Goal: Entertainment & Leisure: Browse casually

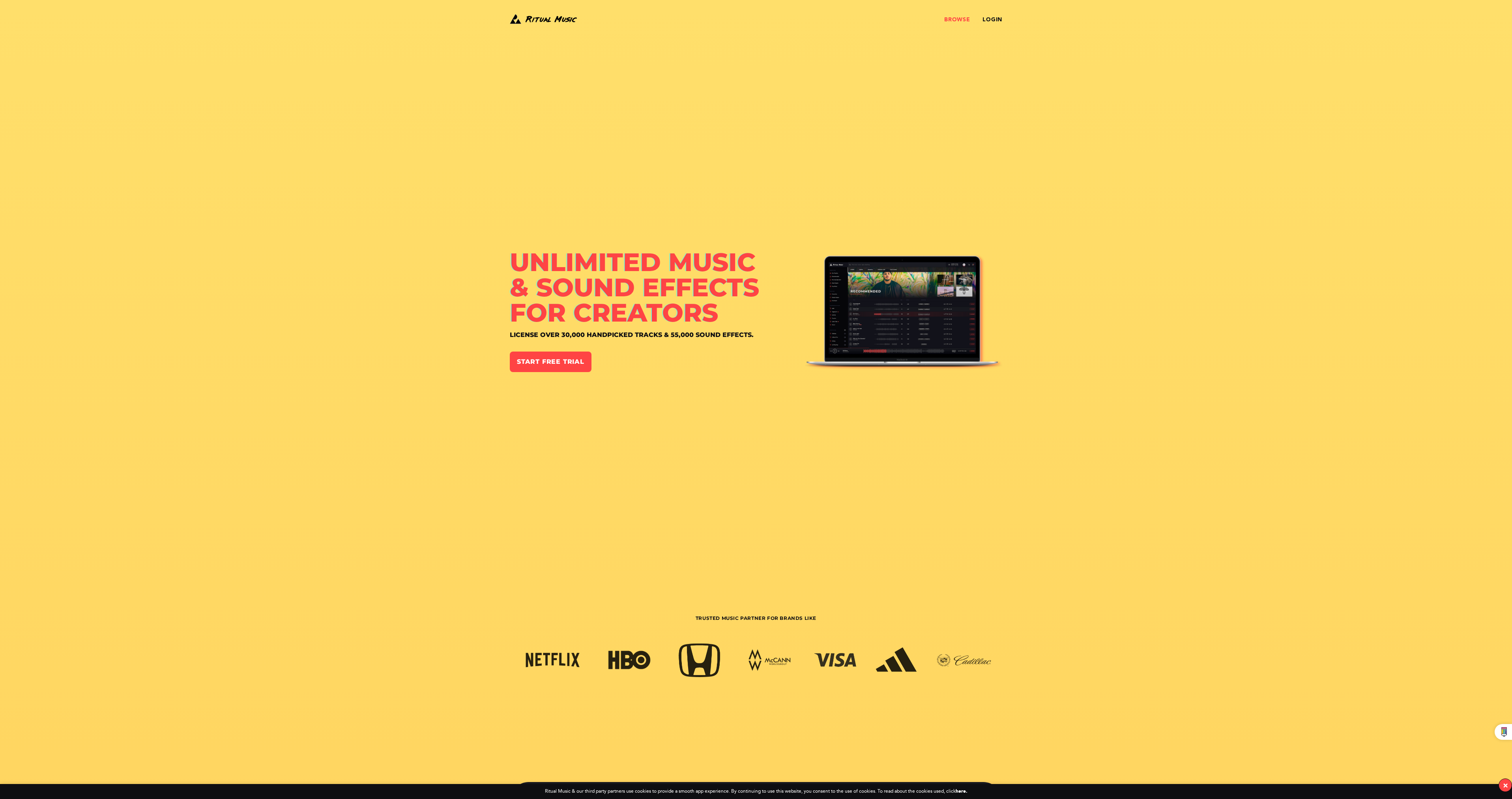
click at [754, 18] on link "Browse" at bounding box center [957, 20] width 26 height 6
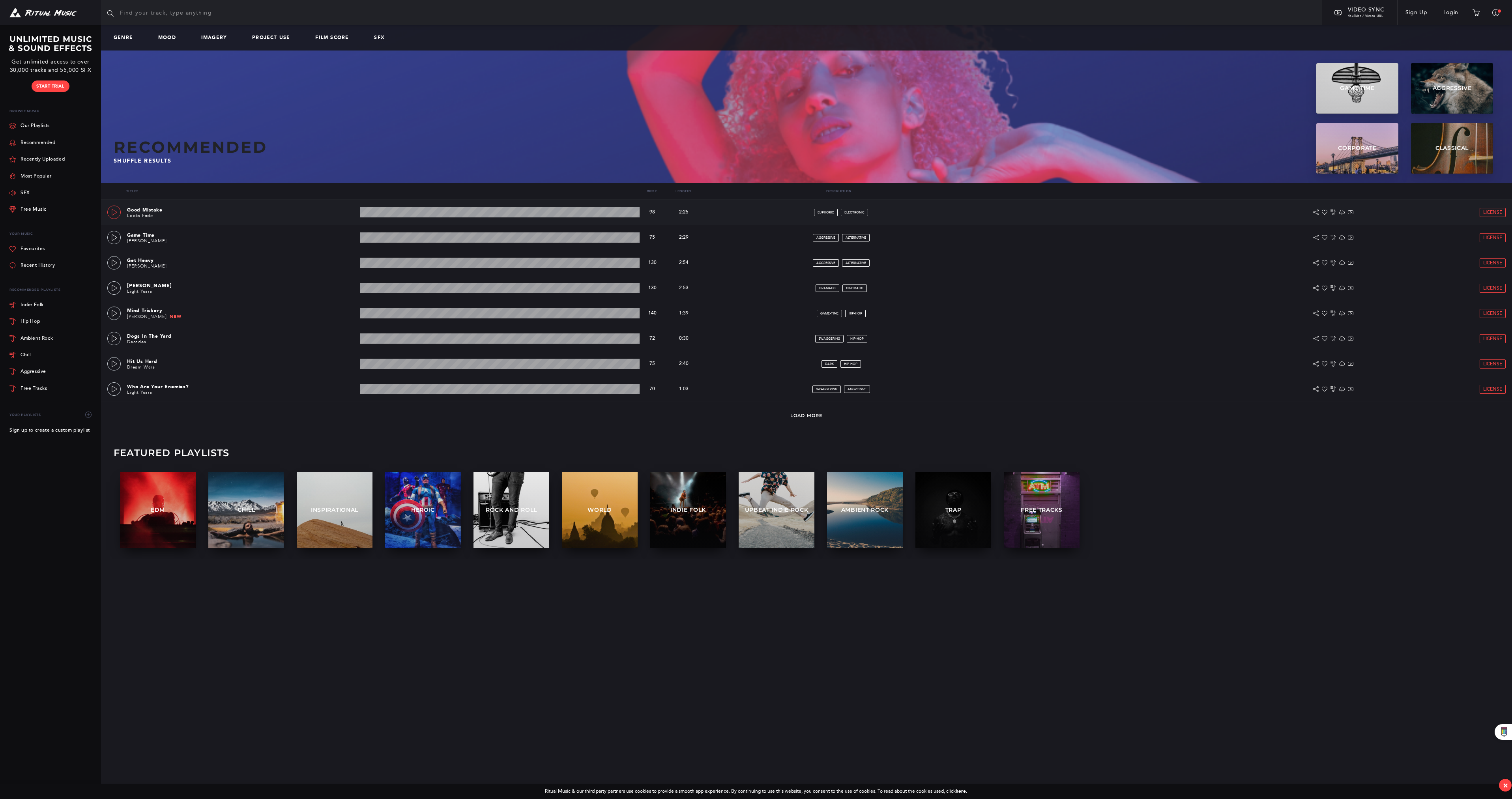
click at [113, 216] on link at bounding box center [114, 212] width 13 height 13
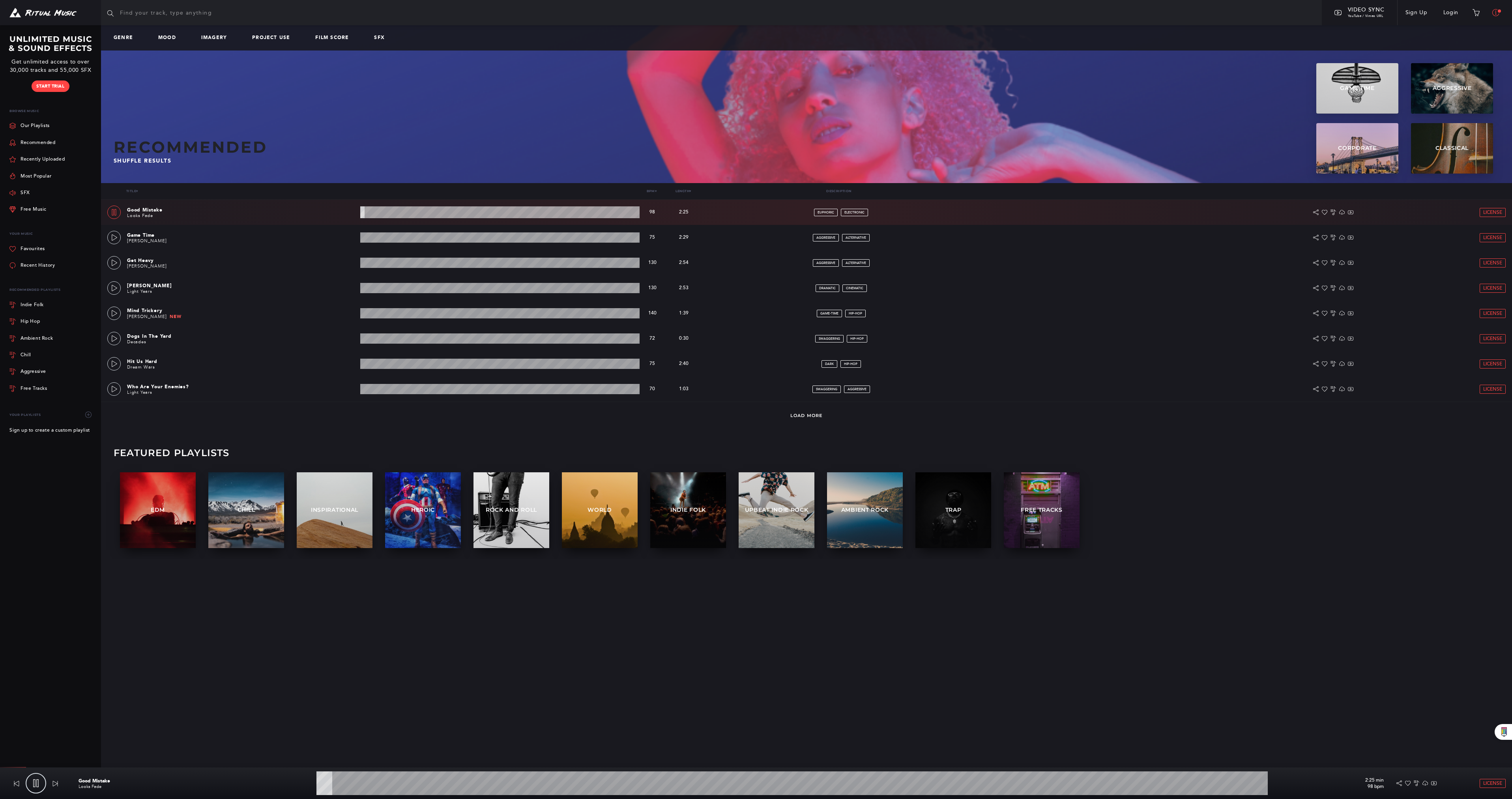
click at [1497, 14] on icon at bounding box center [1496, 13] width 7 height 7
click at [1432, 41] on link "Special Offer" at bounding box center [1463, 36] width 85 height 23
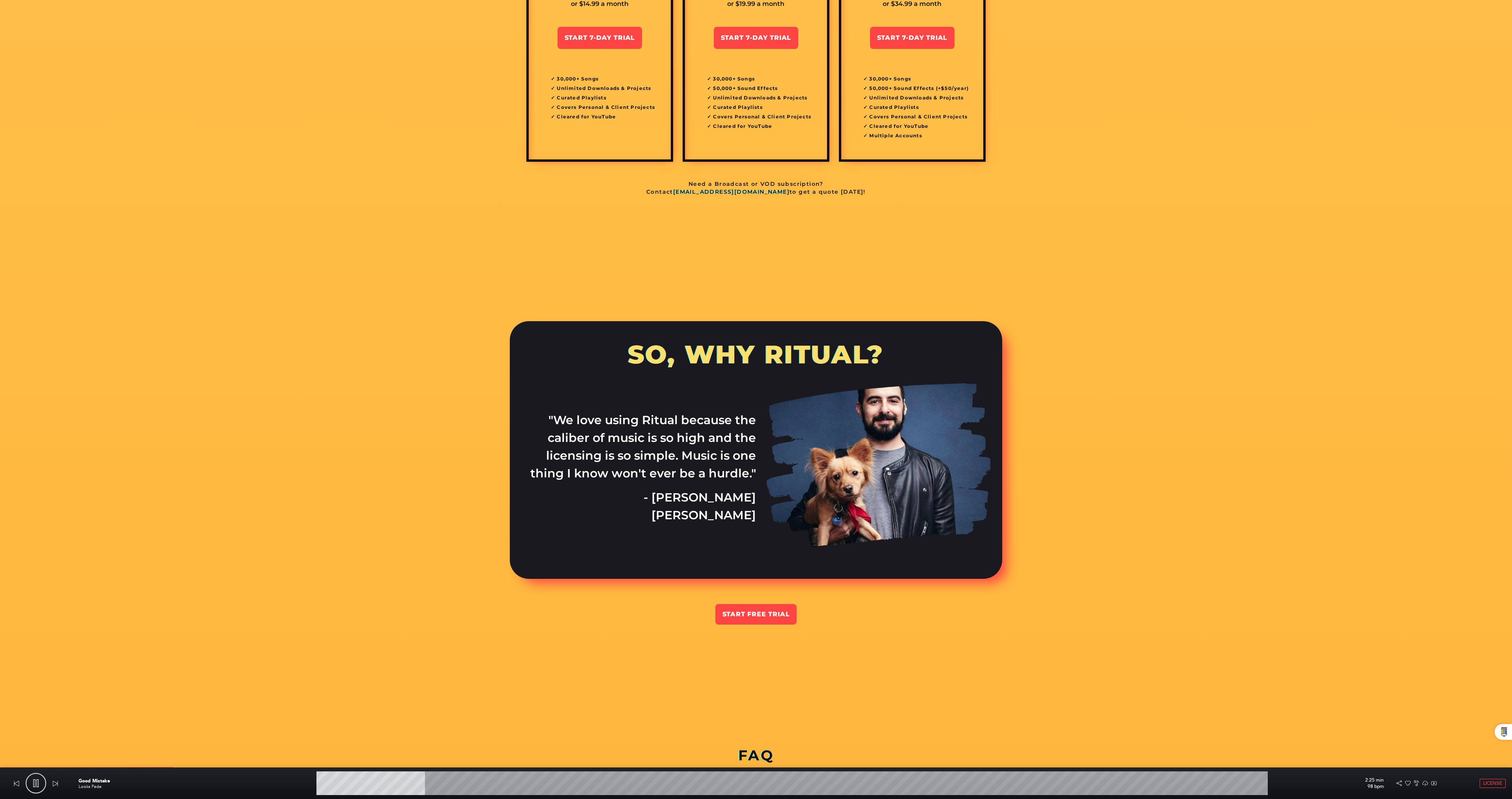
scroll to position [2682, 0]
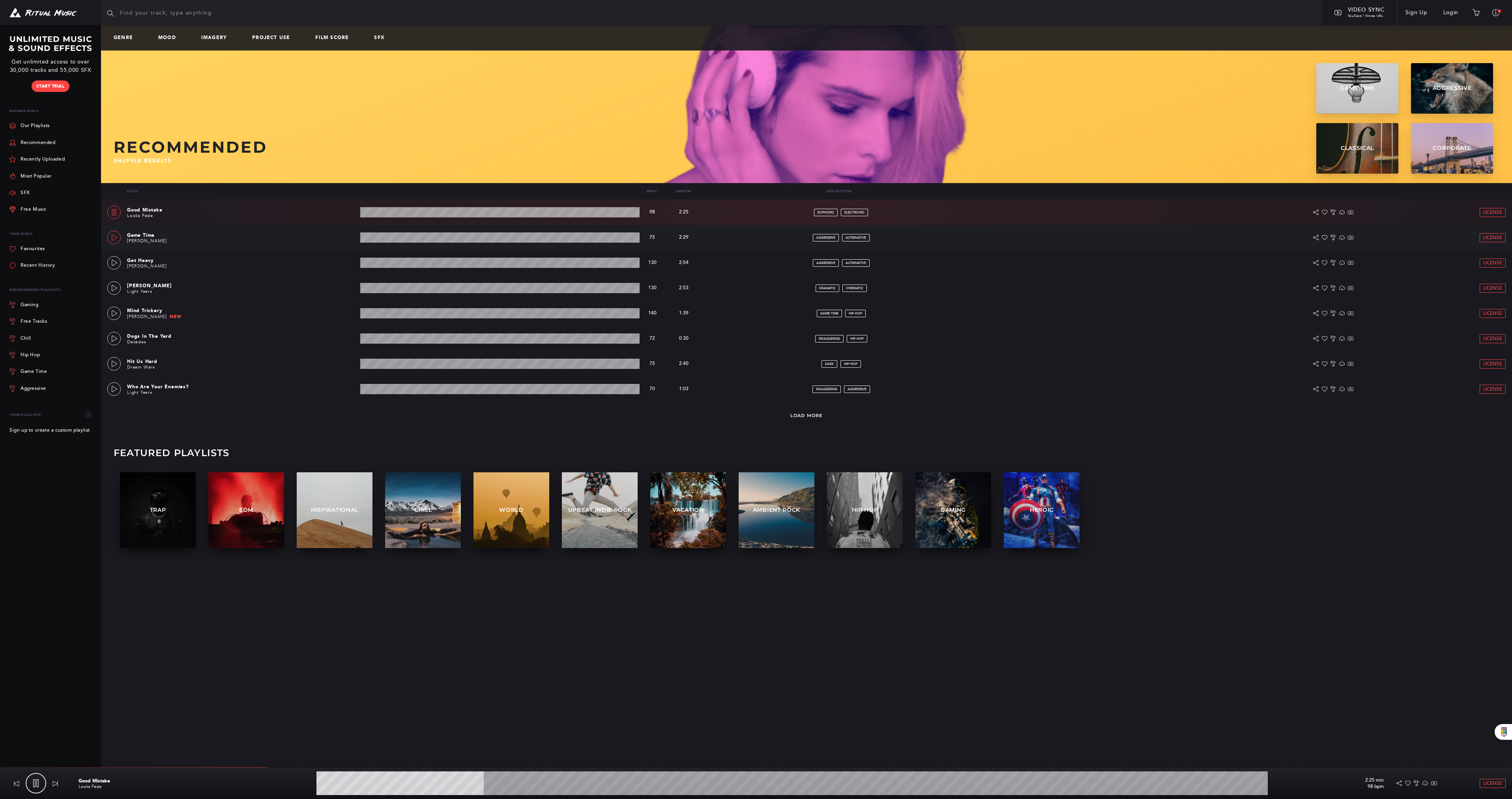
click at [110, 237] on link at bounding box center [114, 238] width 13 height 13
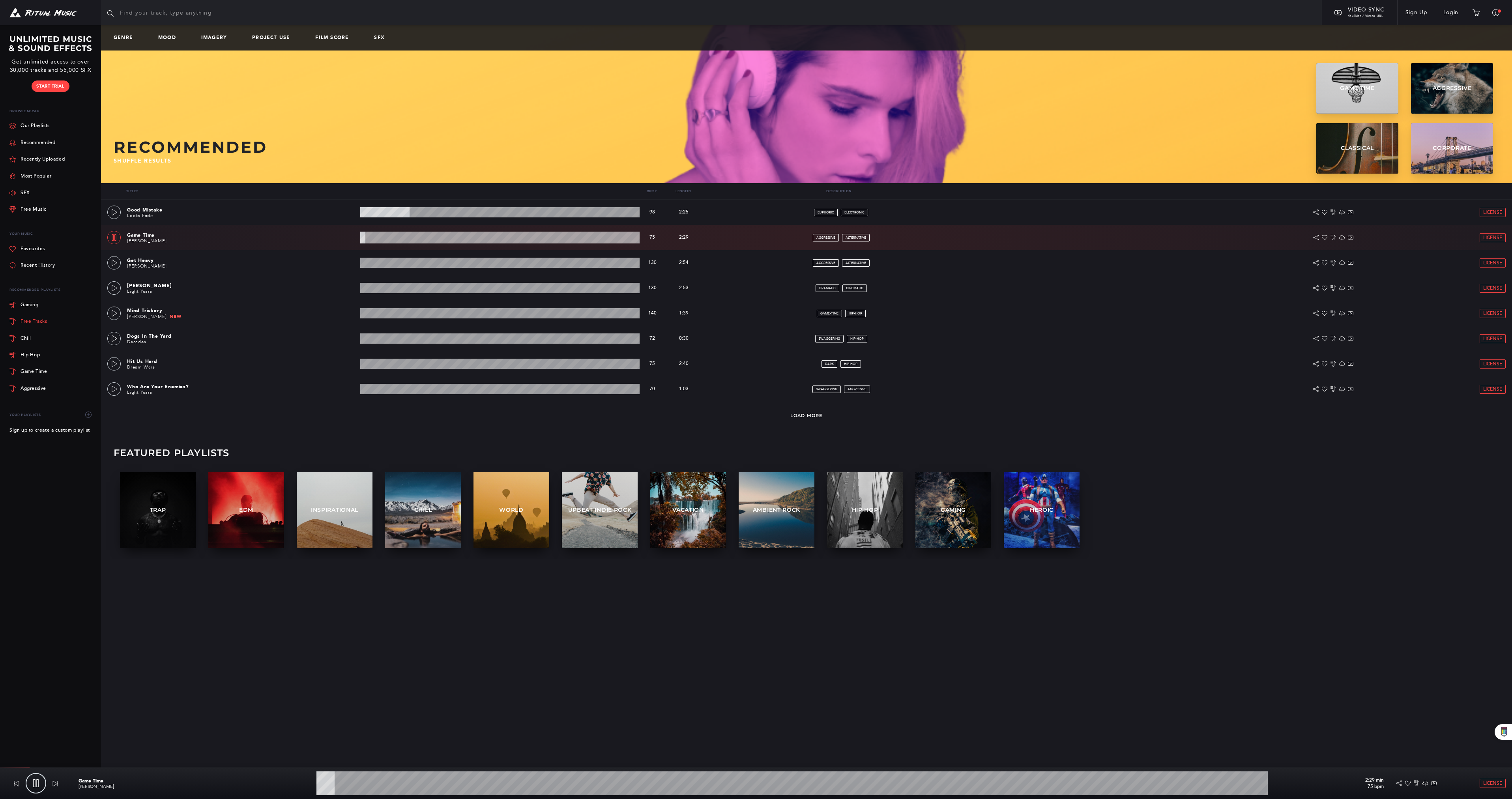
click at [29, 321] on div "Free Tracks" at bounding box center [34, 321] width 27 height 5
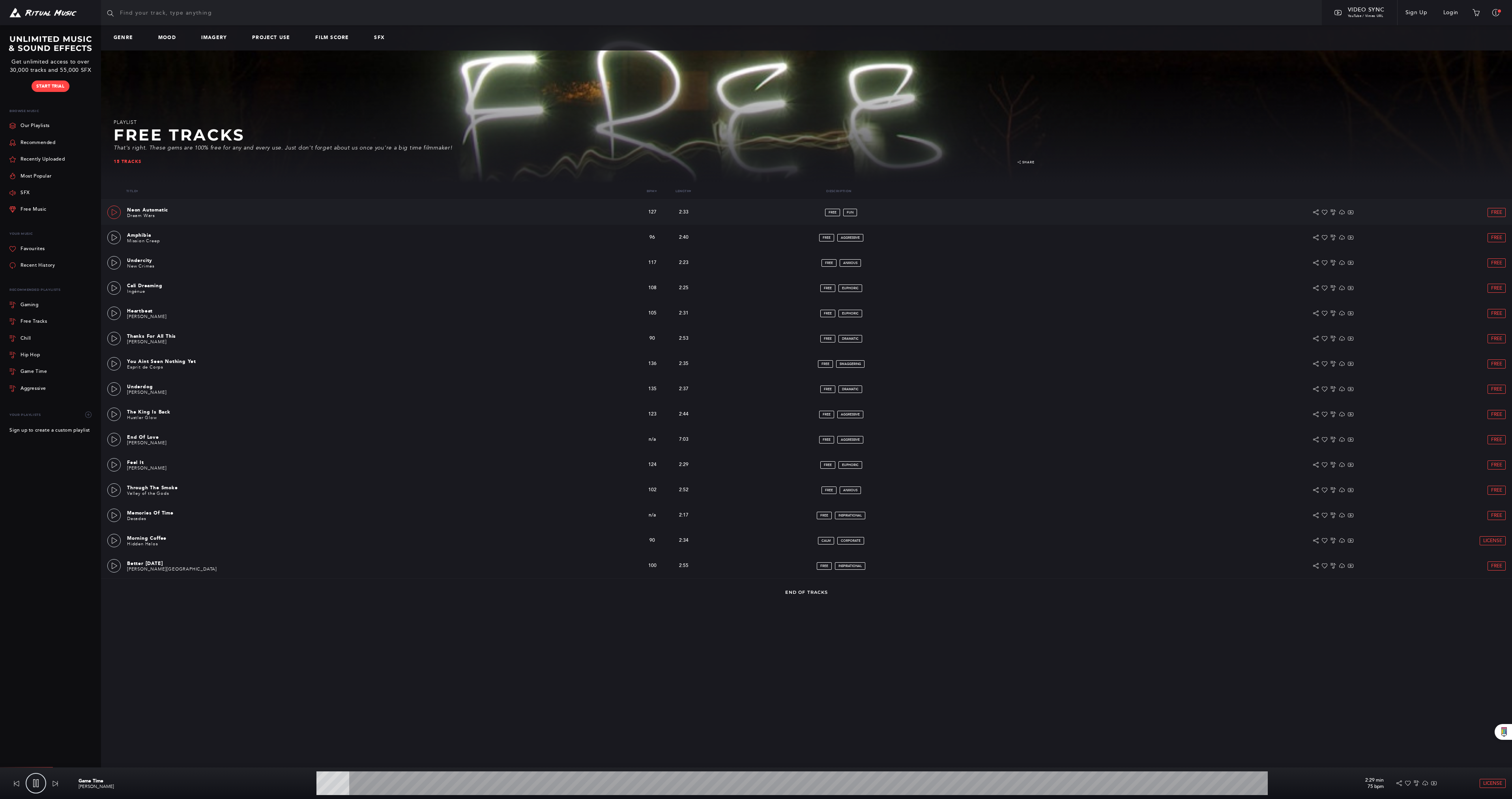
click at [117, 212] on icon at bounding box center [114, 212] width 6 height 6
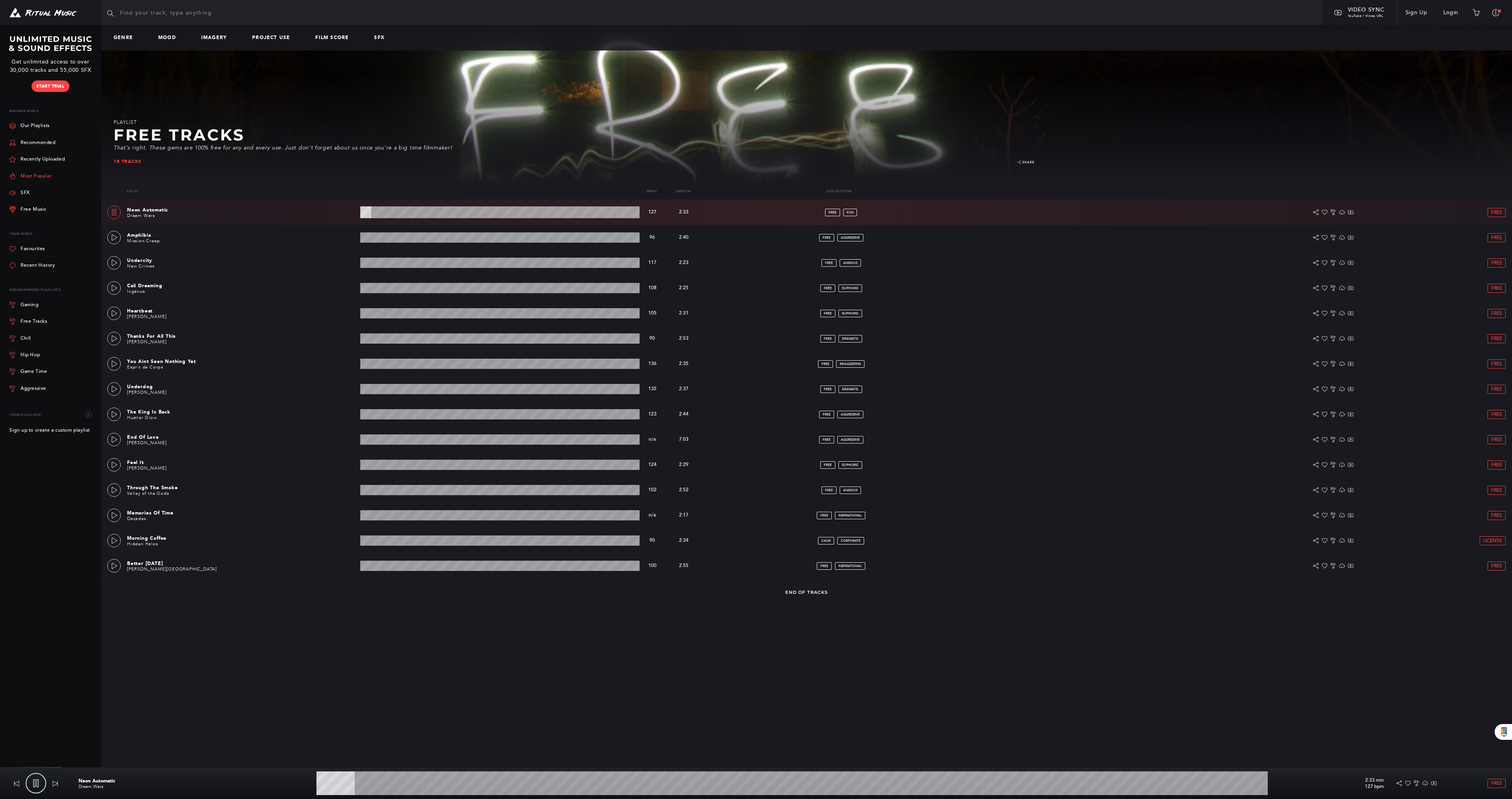
click at [25, 179] on link "Most Popular" at bounding box center [30, 176] width 42 height 17
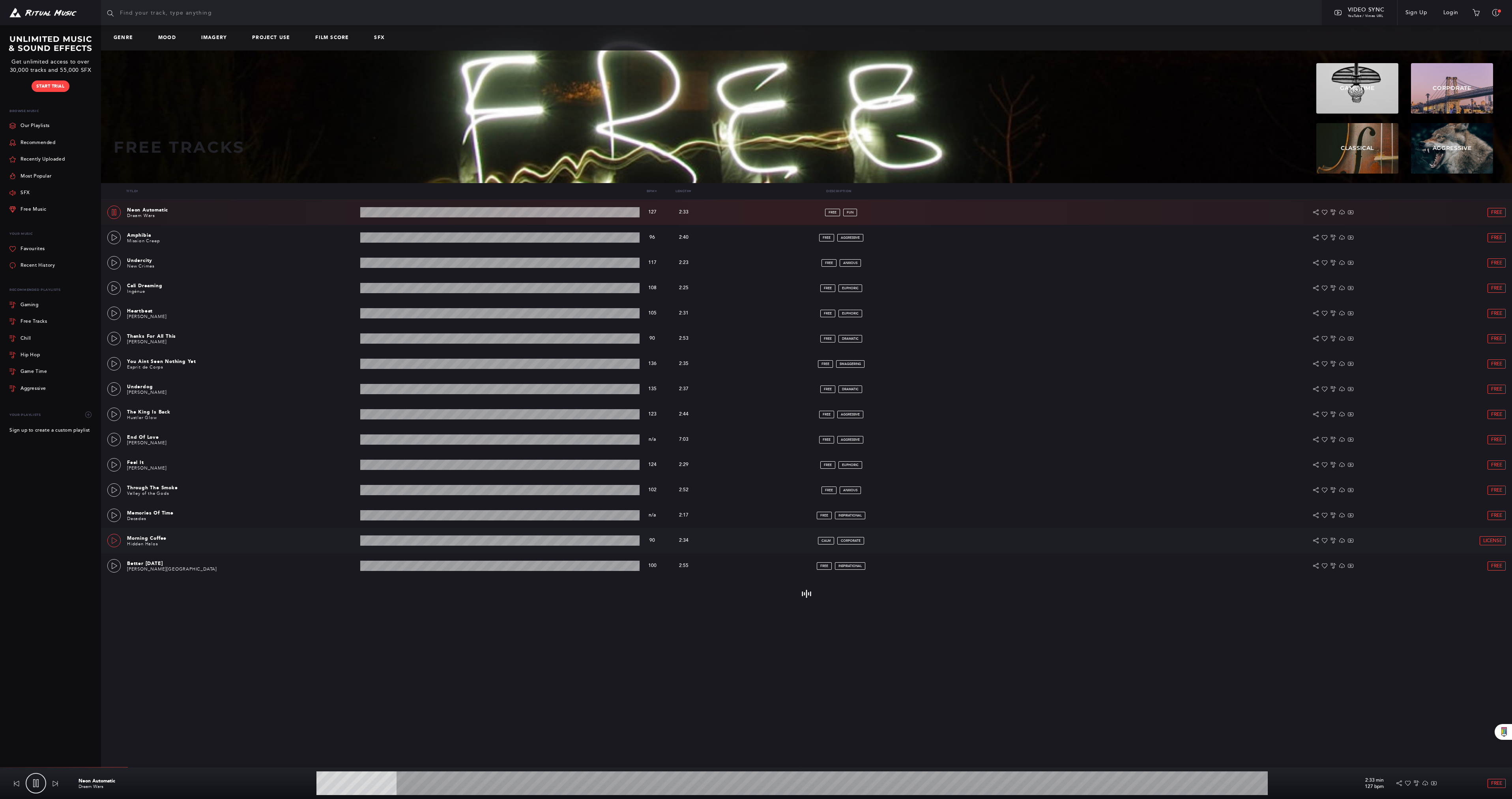
click at [110, 542] on link at bounding box center [114, 541] width 13 height 13
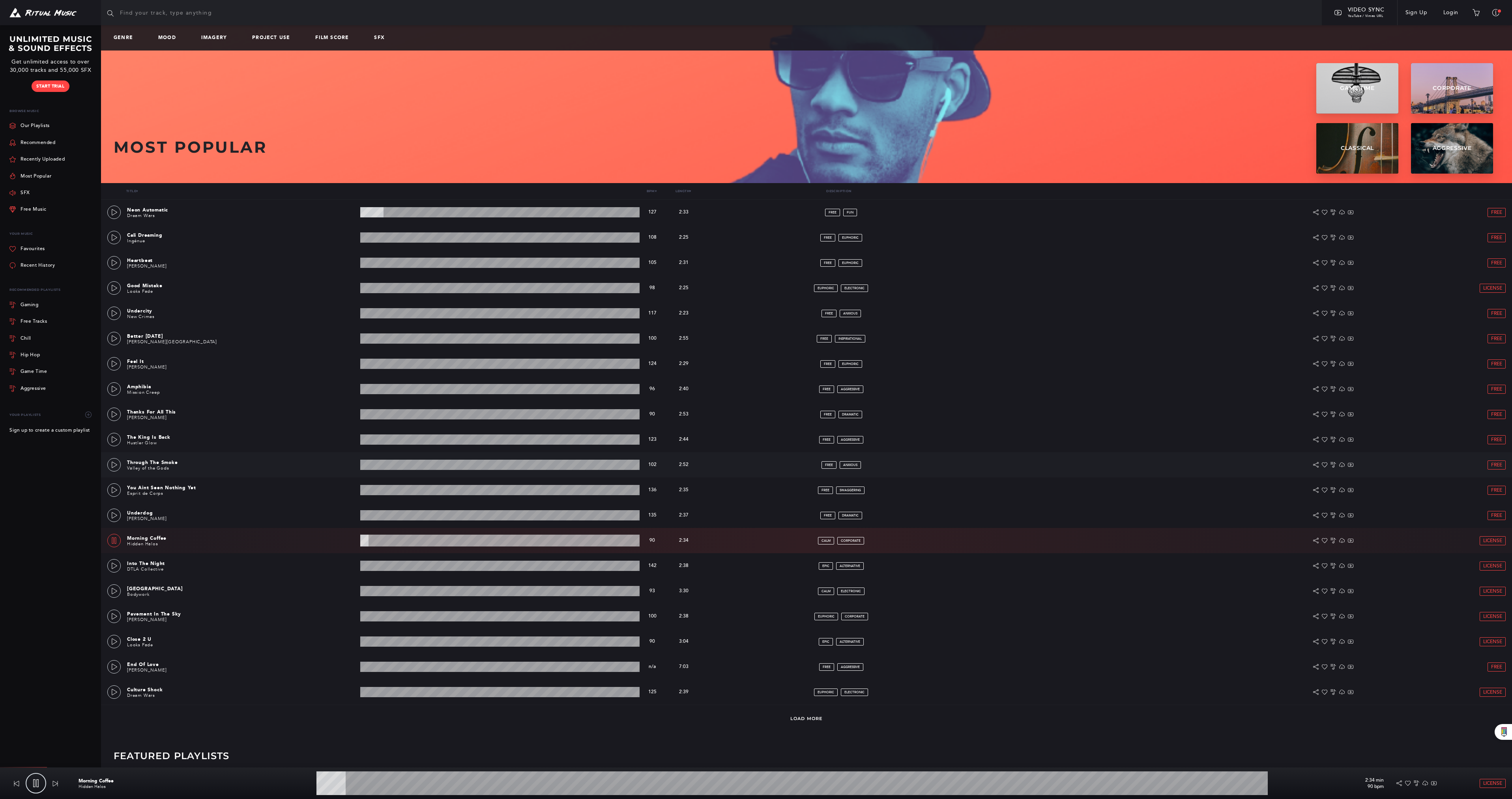
scroll to position [96, 0]
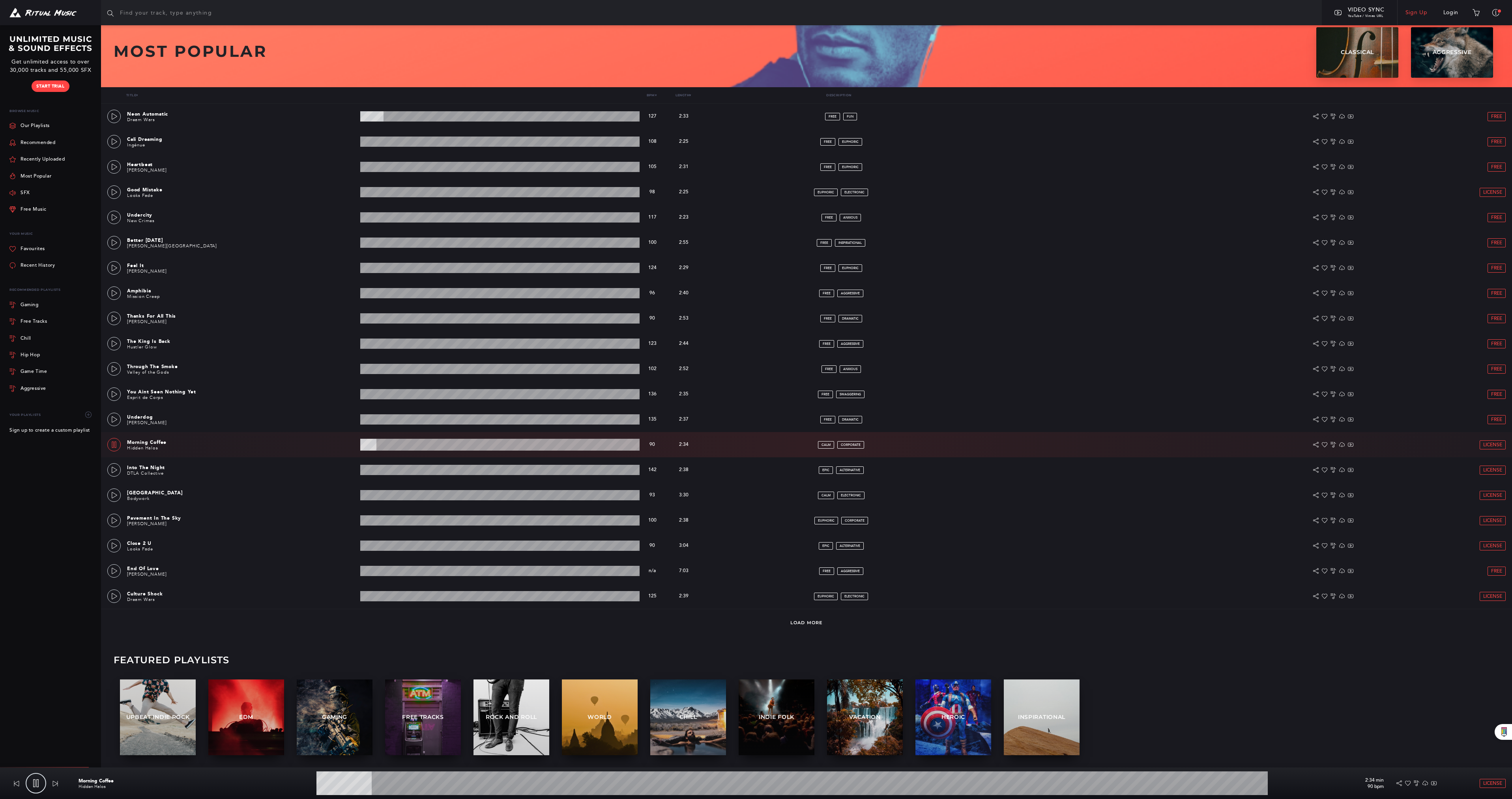
click at [1420, 6] on link "Sign Up" at bounding box center [1417, 13] width 38 height 22
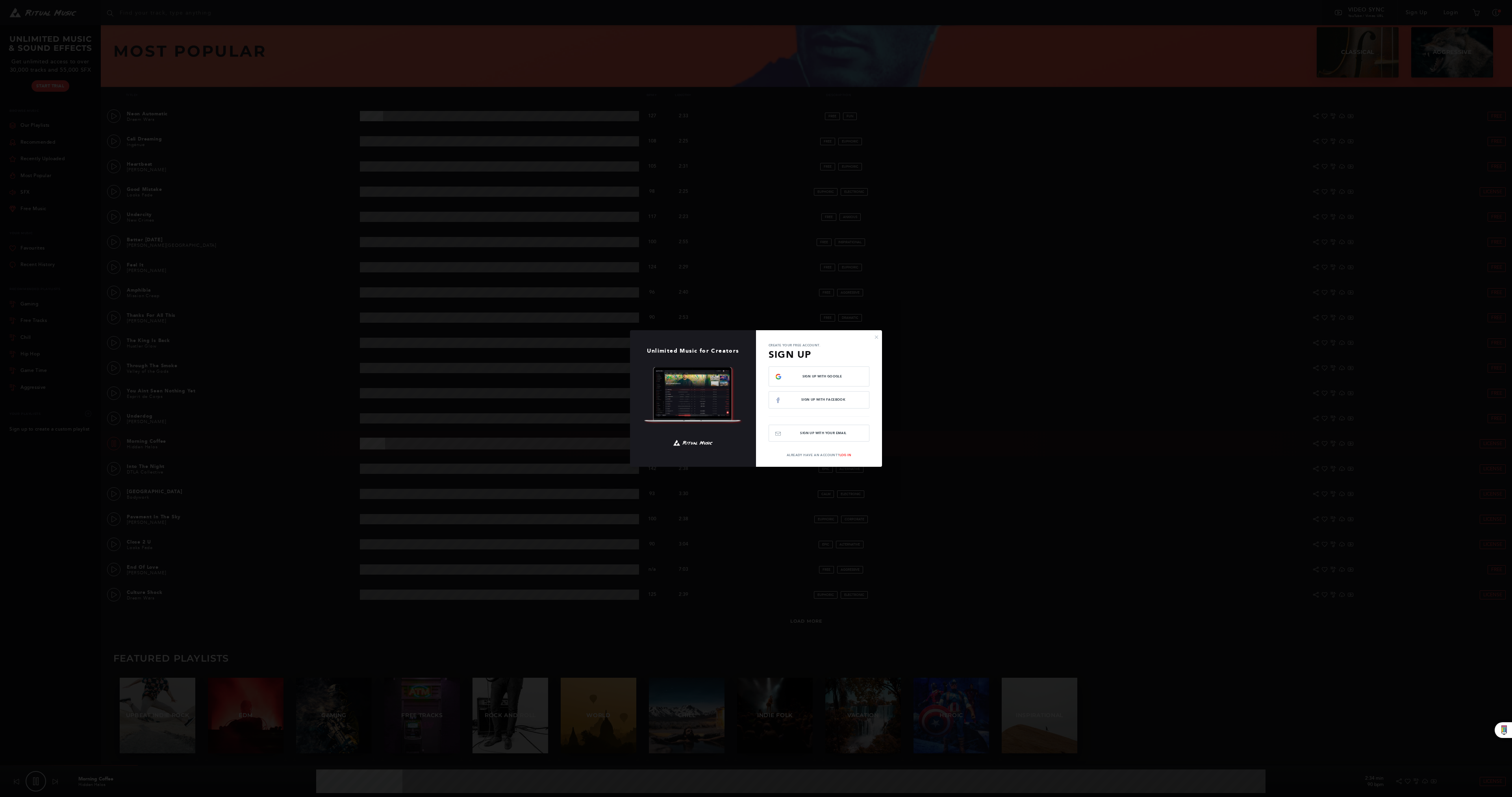
click at [697, 530] on div "× Unlimited Music for Creators Create your free account. Sign Up Sign Up with G…" at bounding box center [756, 398] width 1512 height 797
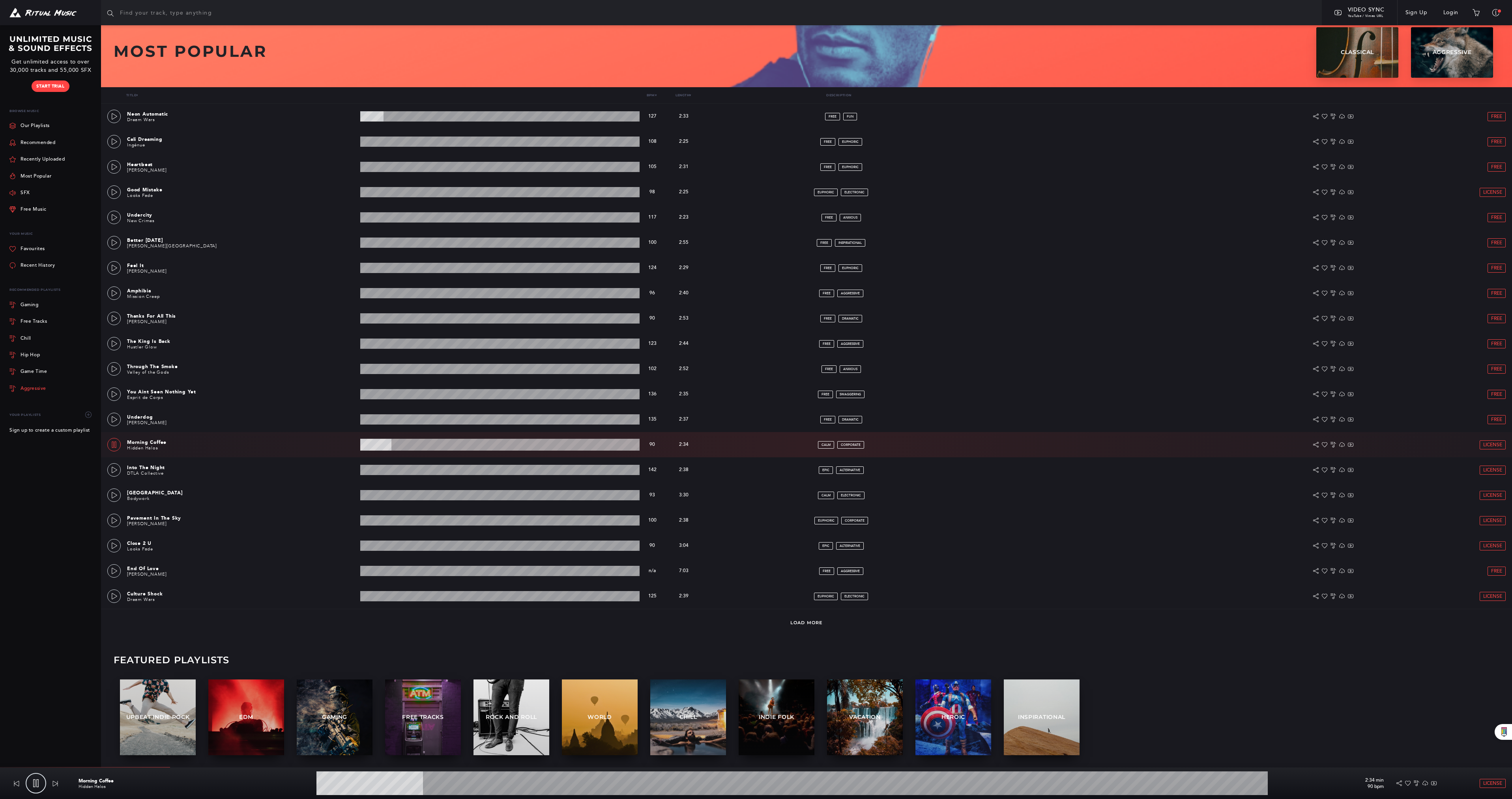
click at [25, 389] on div "Aggressive" at bounding box center [34, 389] width 26 height 5
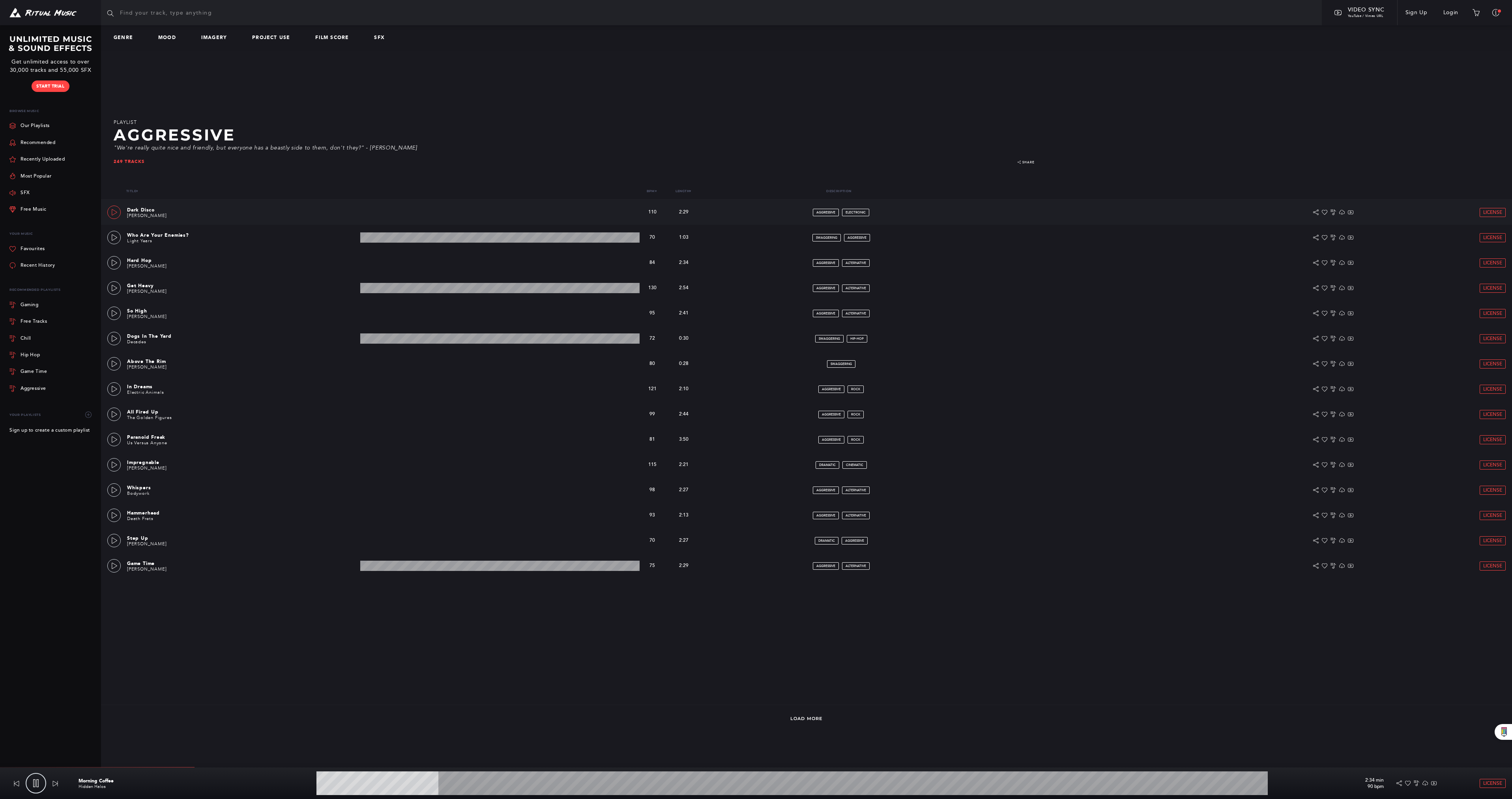
click at [110, 216] on link at bounding box center [114, 212] width 13 height 13
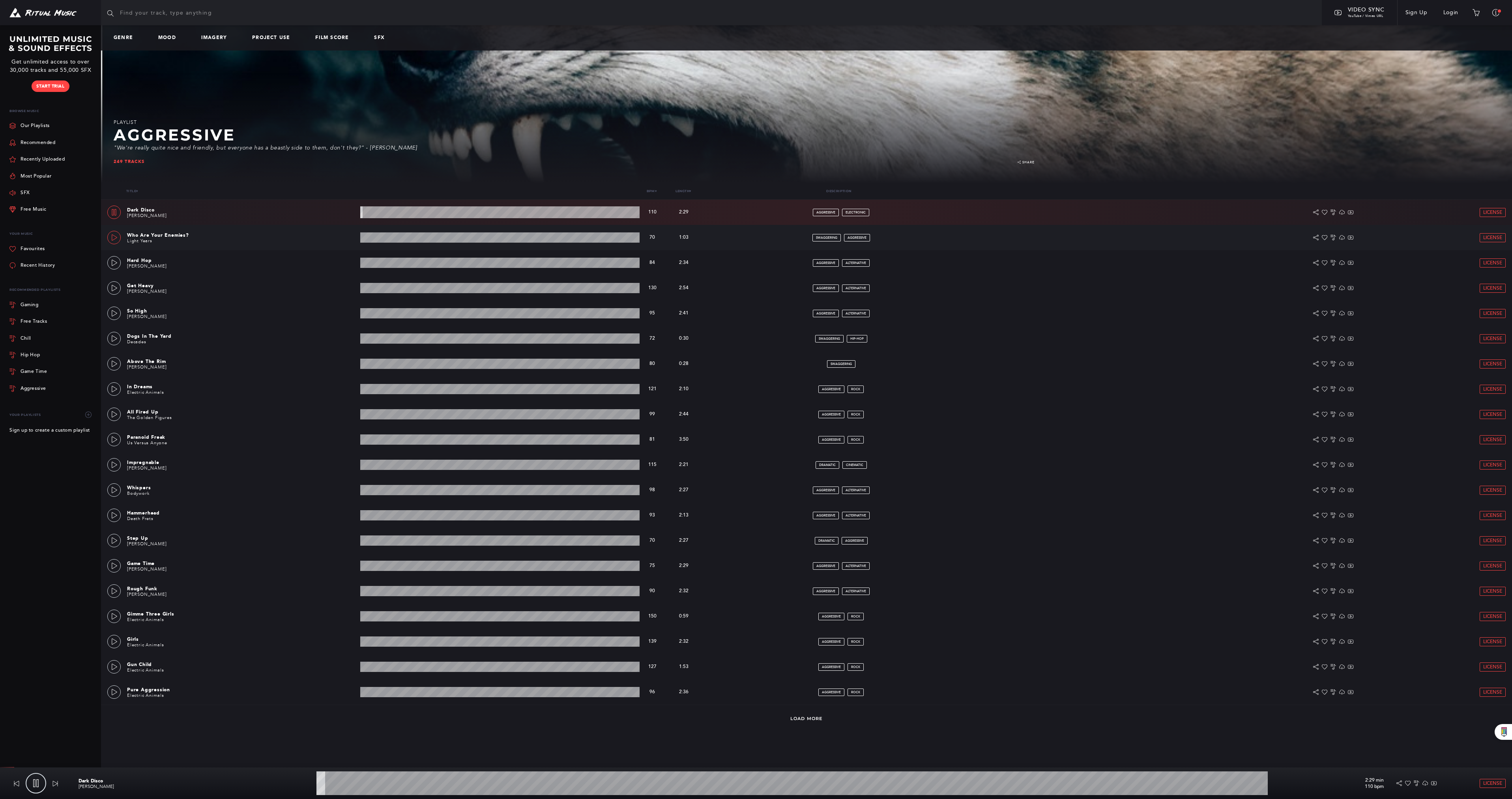
click at [118, 241] on link at bounding box center [114, 238] width 13 height 13
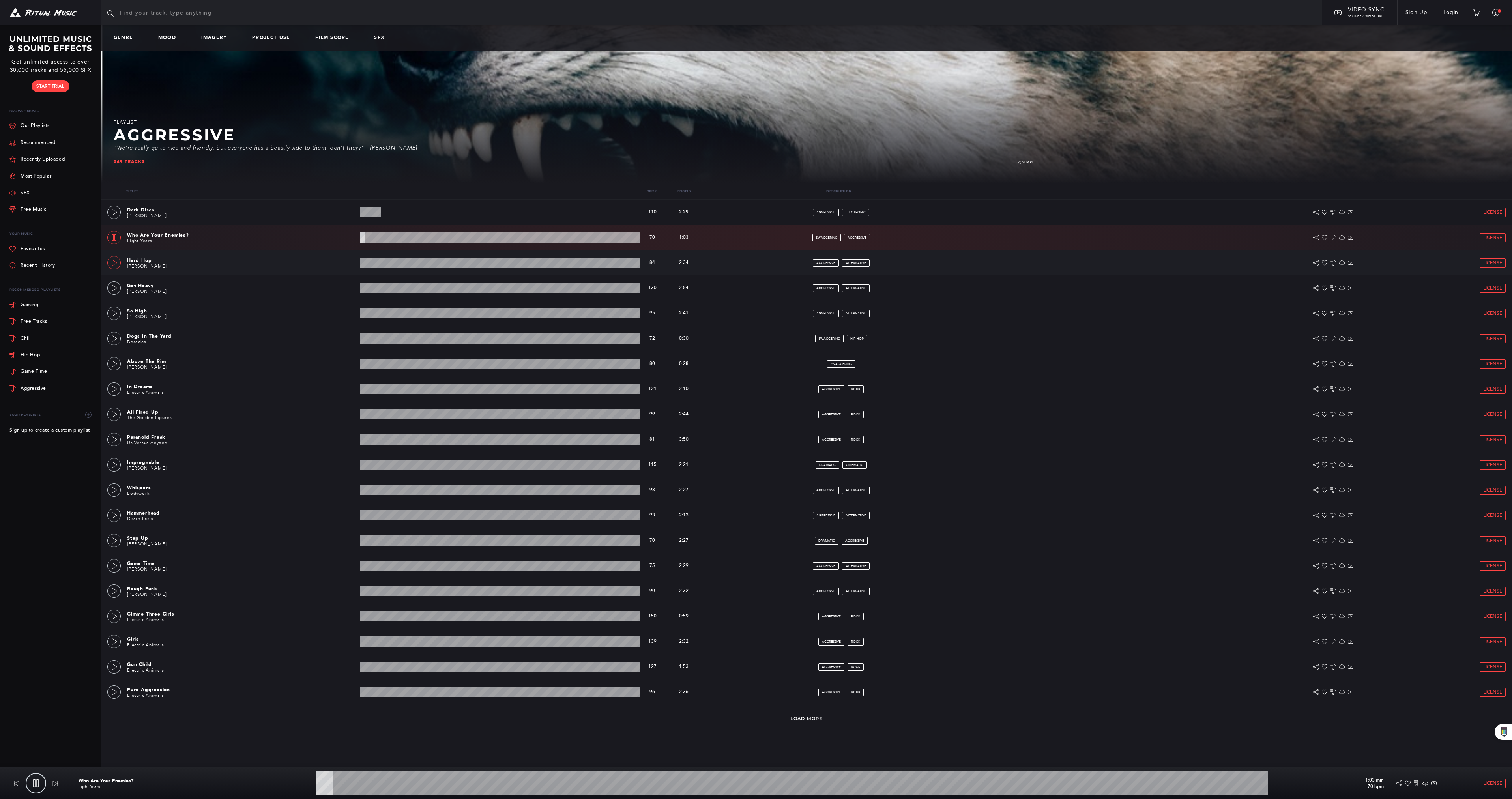
click at [117, 261] on icon at bounding box center [114, 263] width 6 height 6
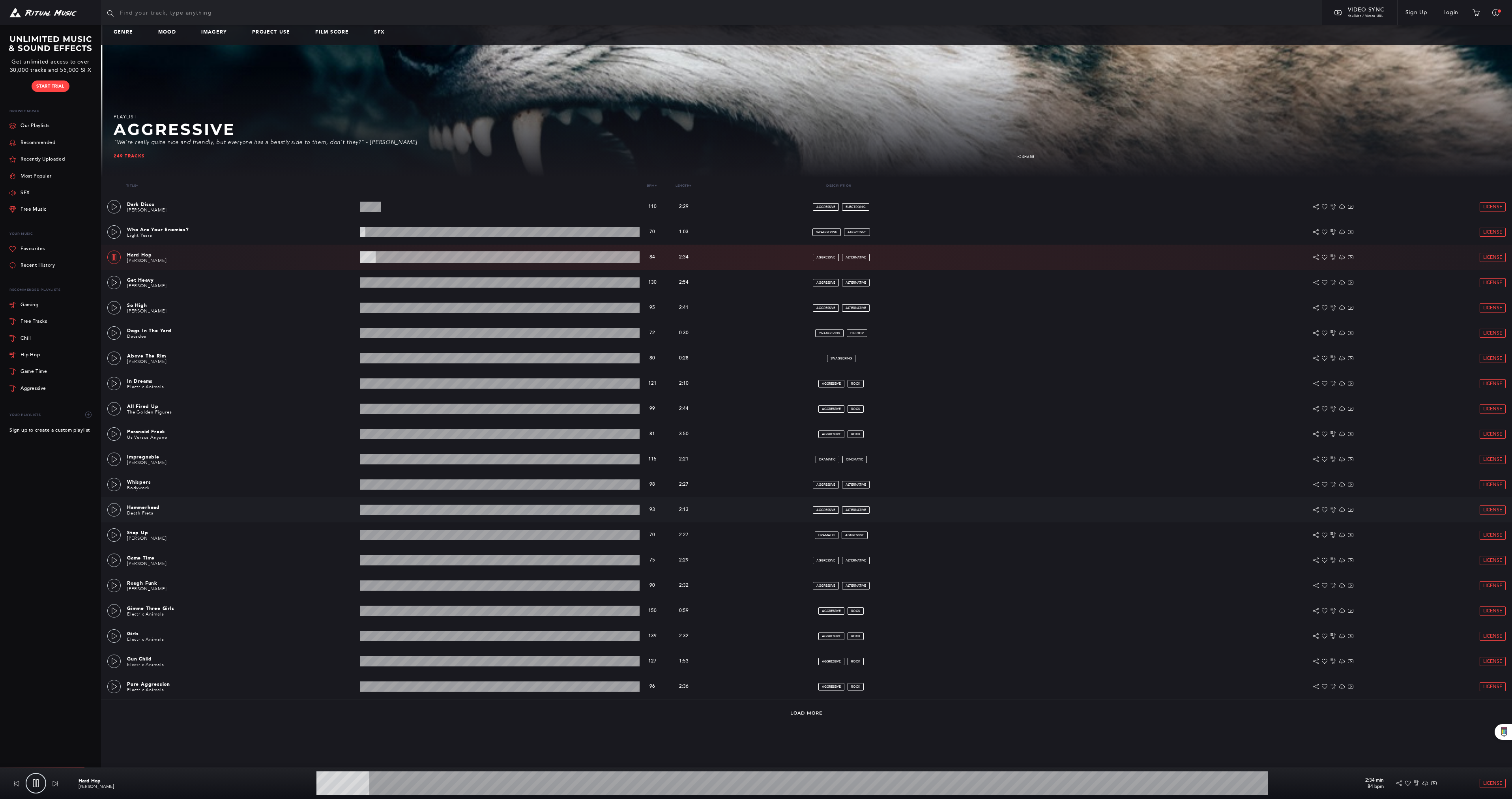
scroll to position [7, 0]
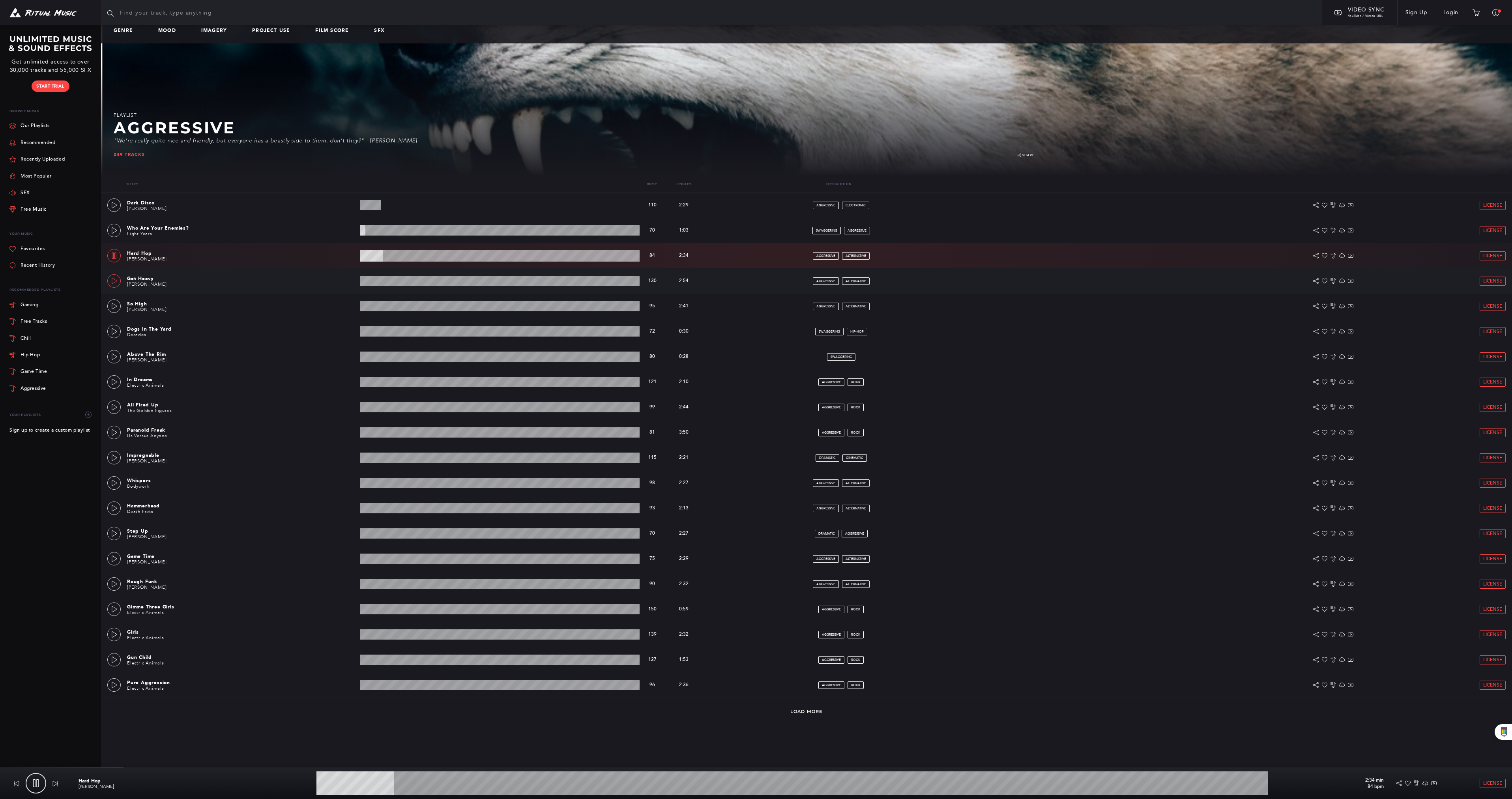
click at [116, 280] on icon at bounding box center [114, 281] width 6 height 6
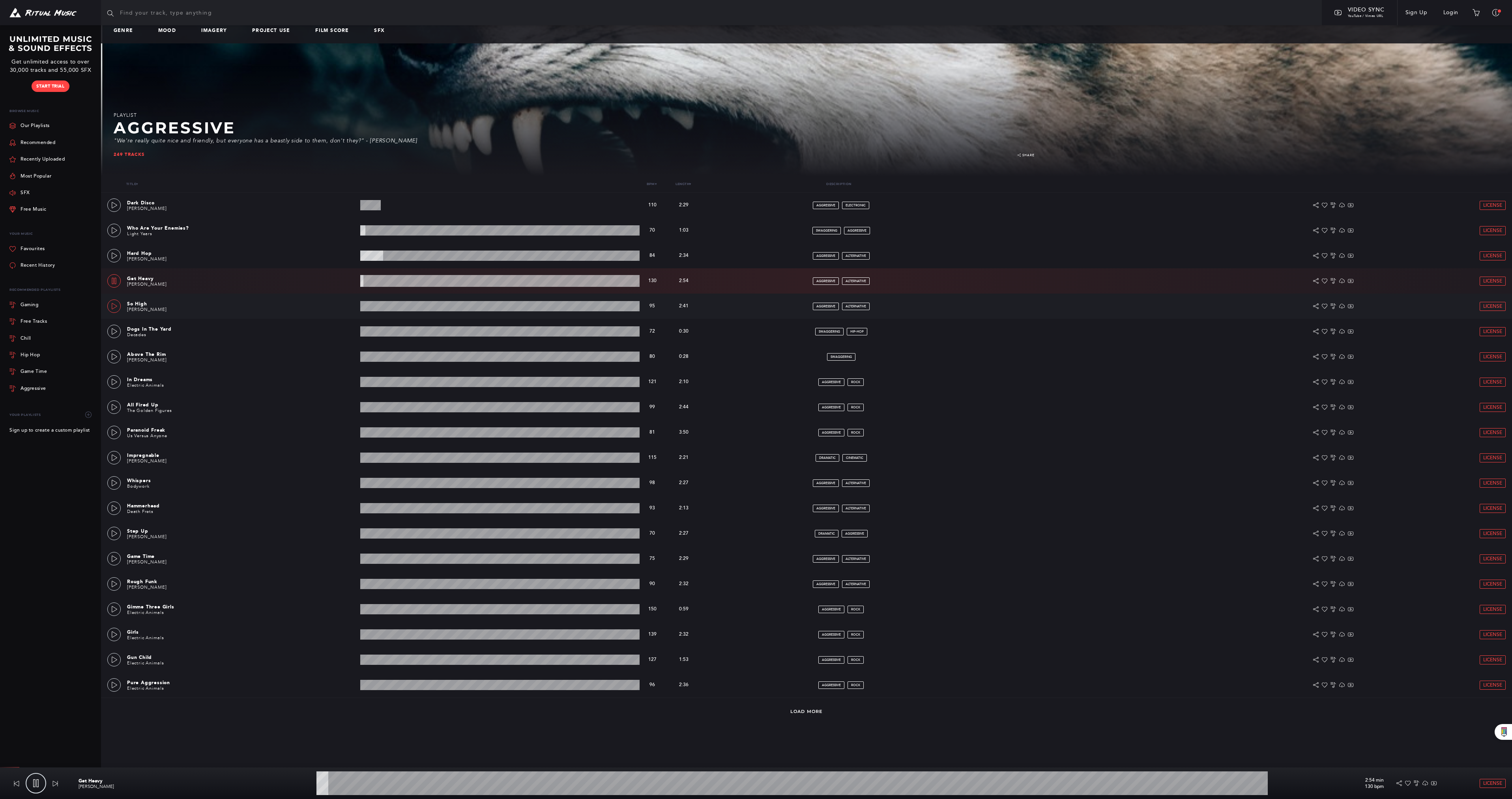
click at [110, 305] on link at bounding box center [114, 306] width 13 height 13
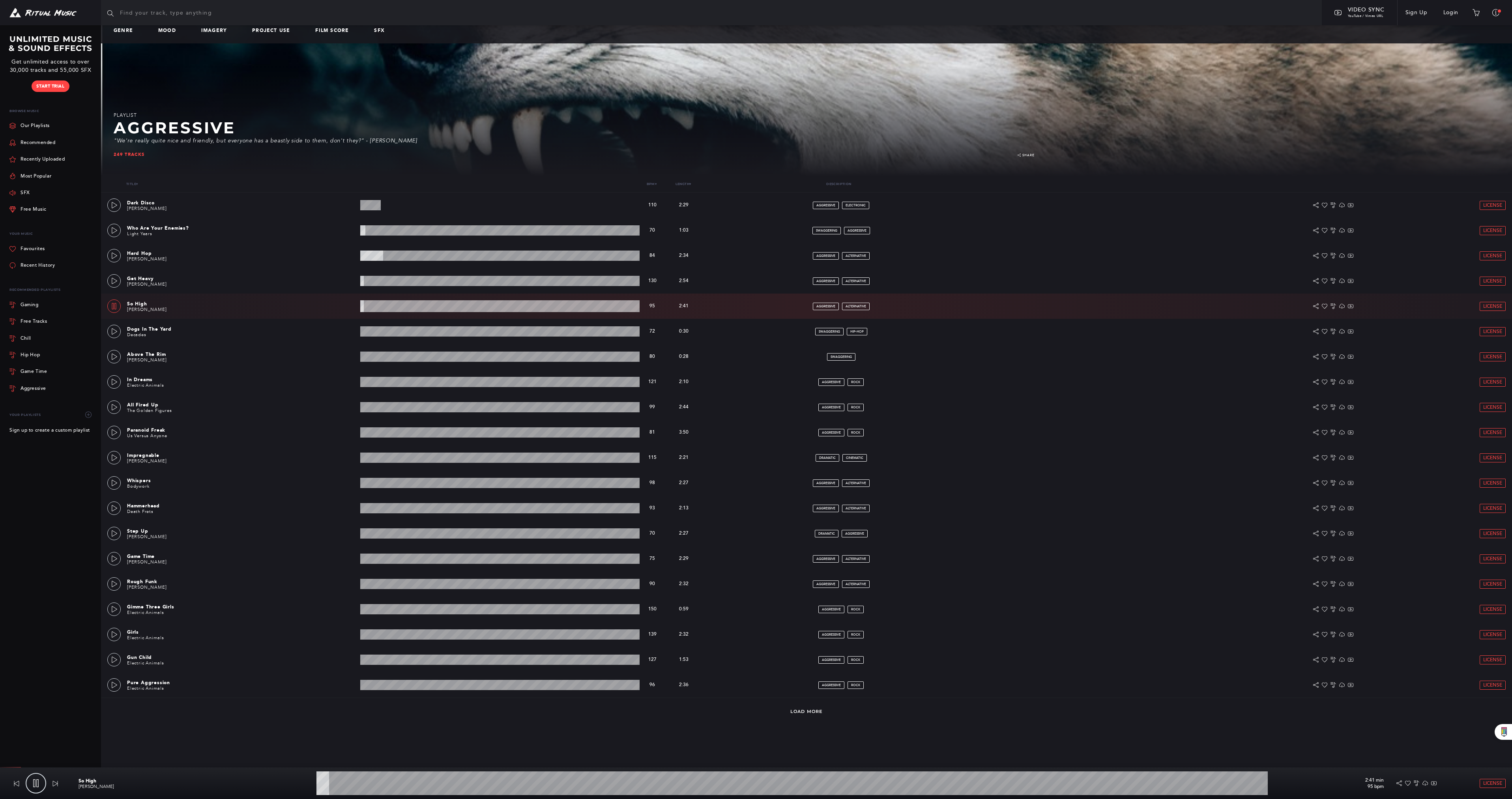
click at [47, 12] on img at bounding box center [43, 13] width 67 height 10
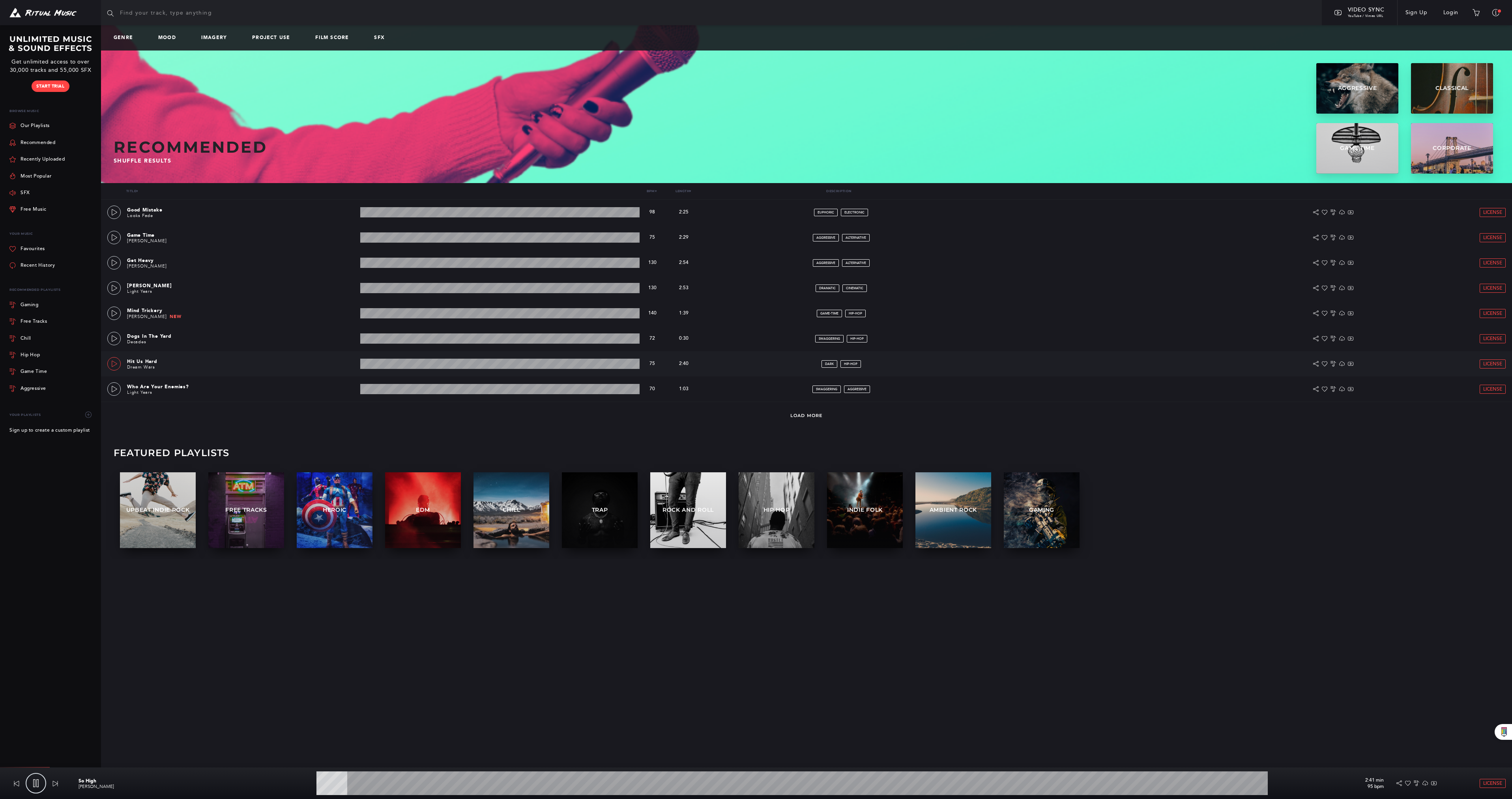
click at [118, 365] on link at bounding box center [114, 364] width 13 height 13
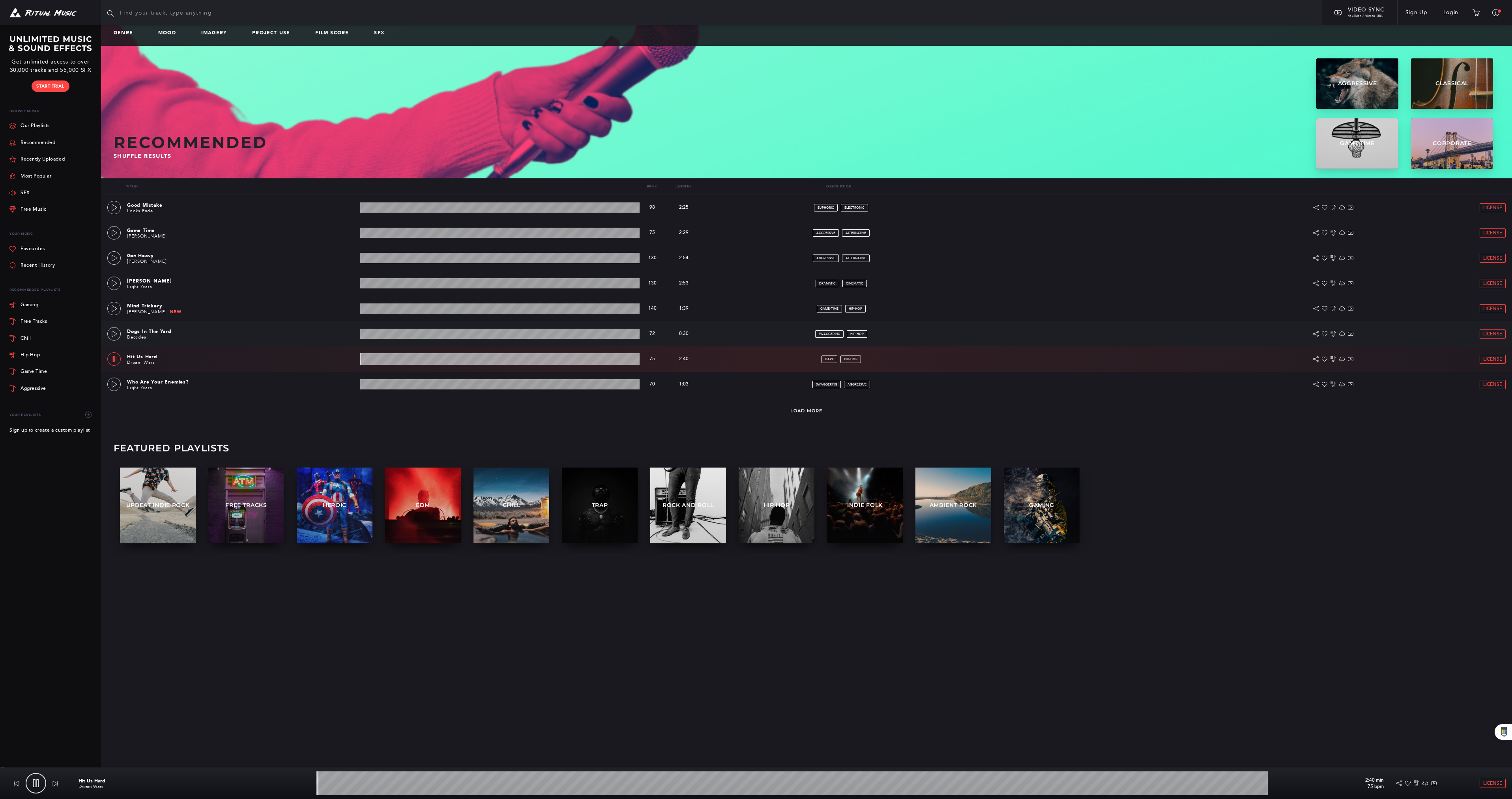
scroll to position [7, 0]
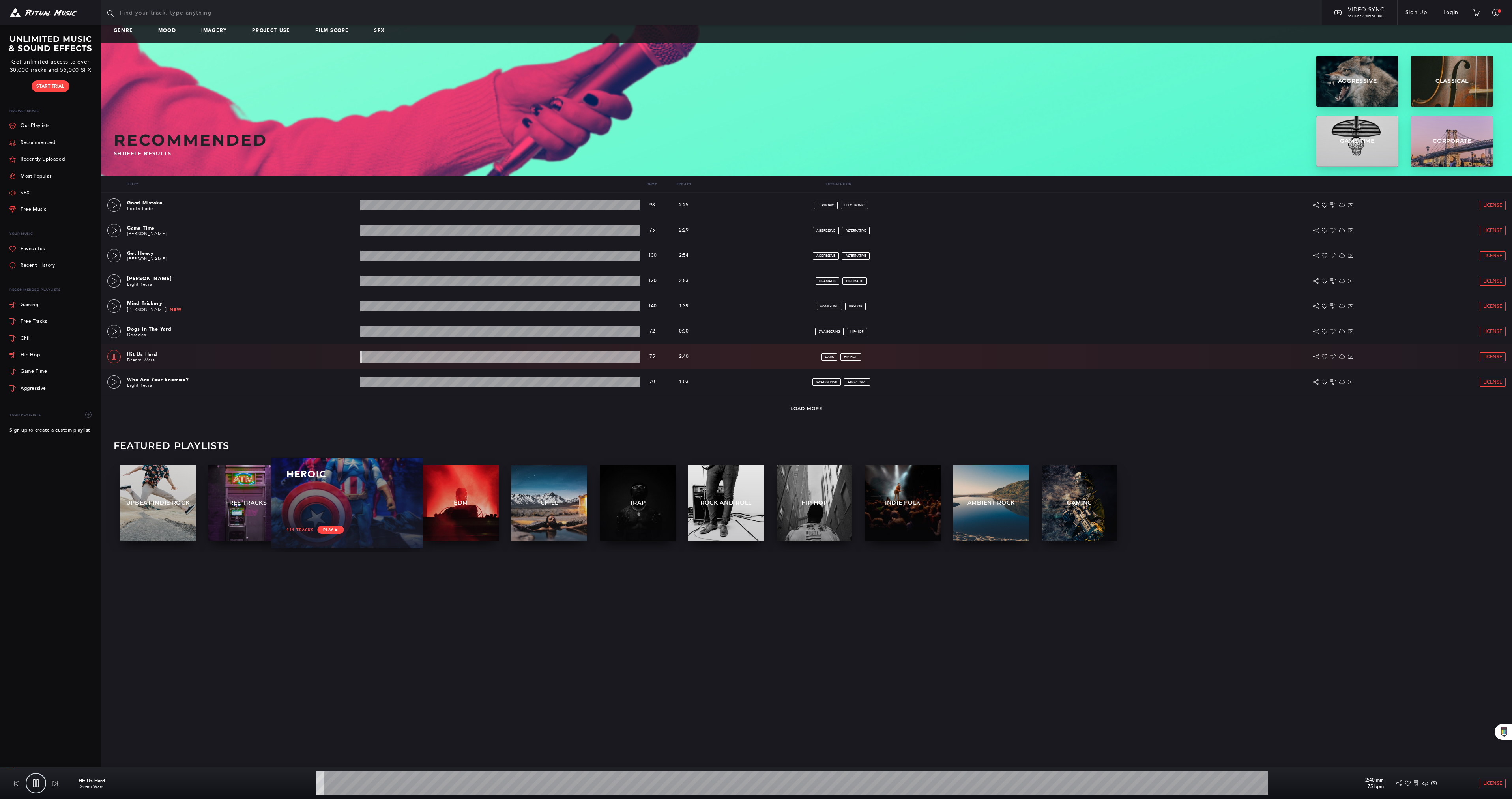
click at [310, 489] on div "Heroic" at bounding box center [347, 480] width 121 height 23
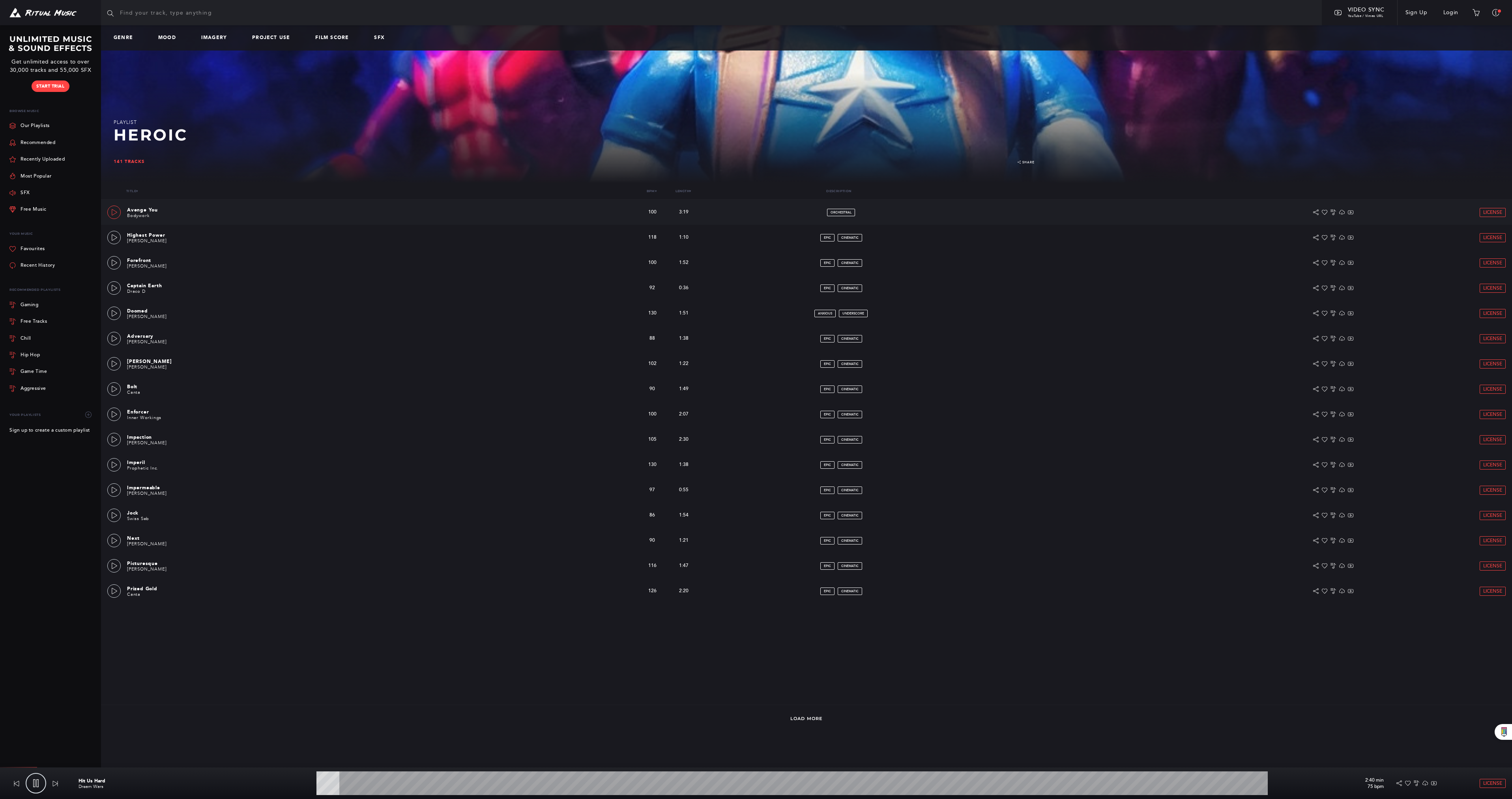
click at [111, 214] on icon at bounding box center [114, 212] width 6 height 6
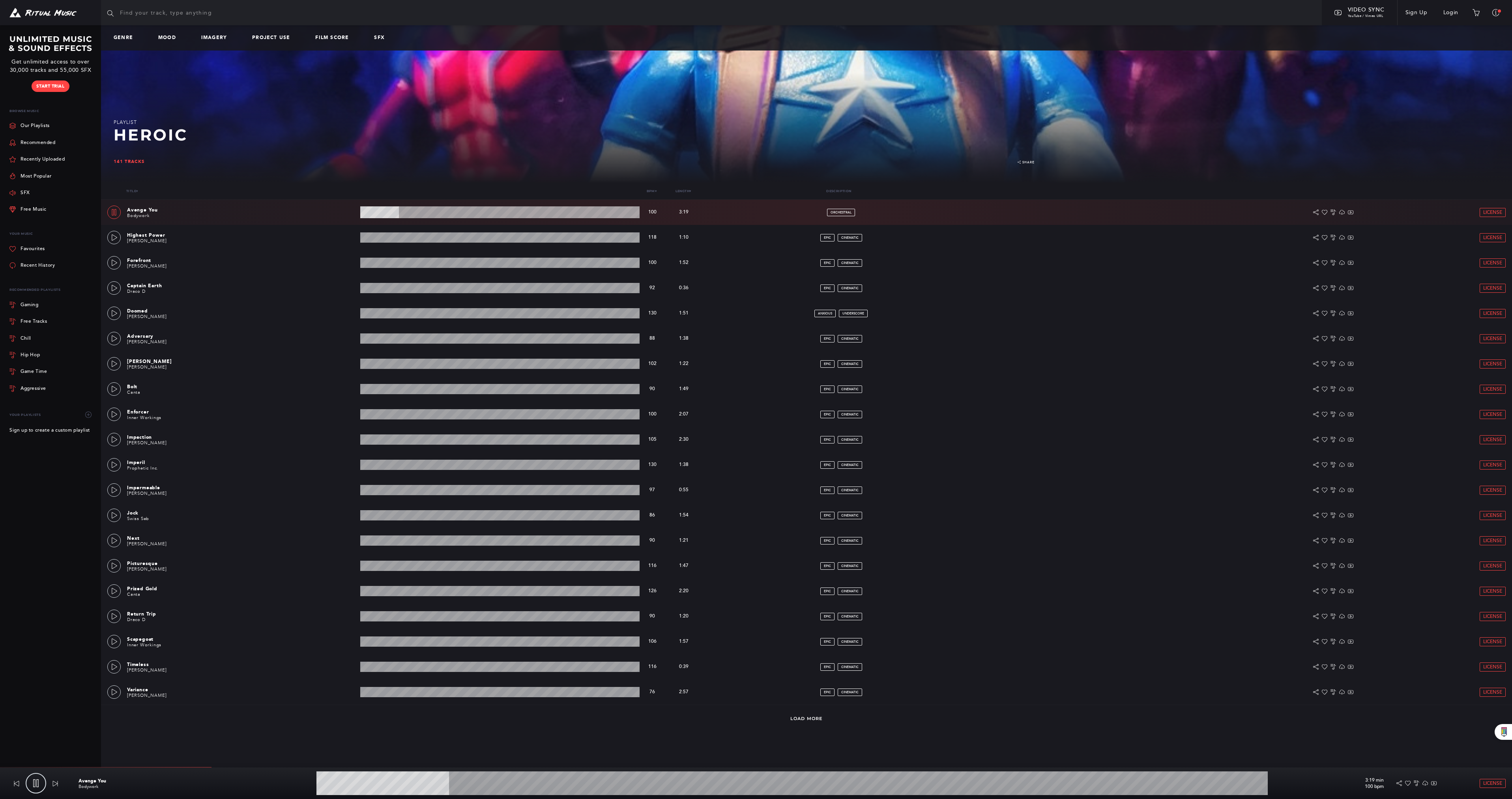
click at [482, 212] on wave at bounding box center [500, 212] width 280 height 12
click at [115, 238] on icon at bounding box center [114, 238] width 6 height 6
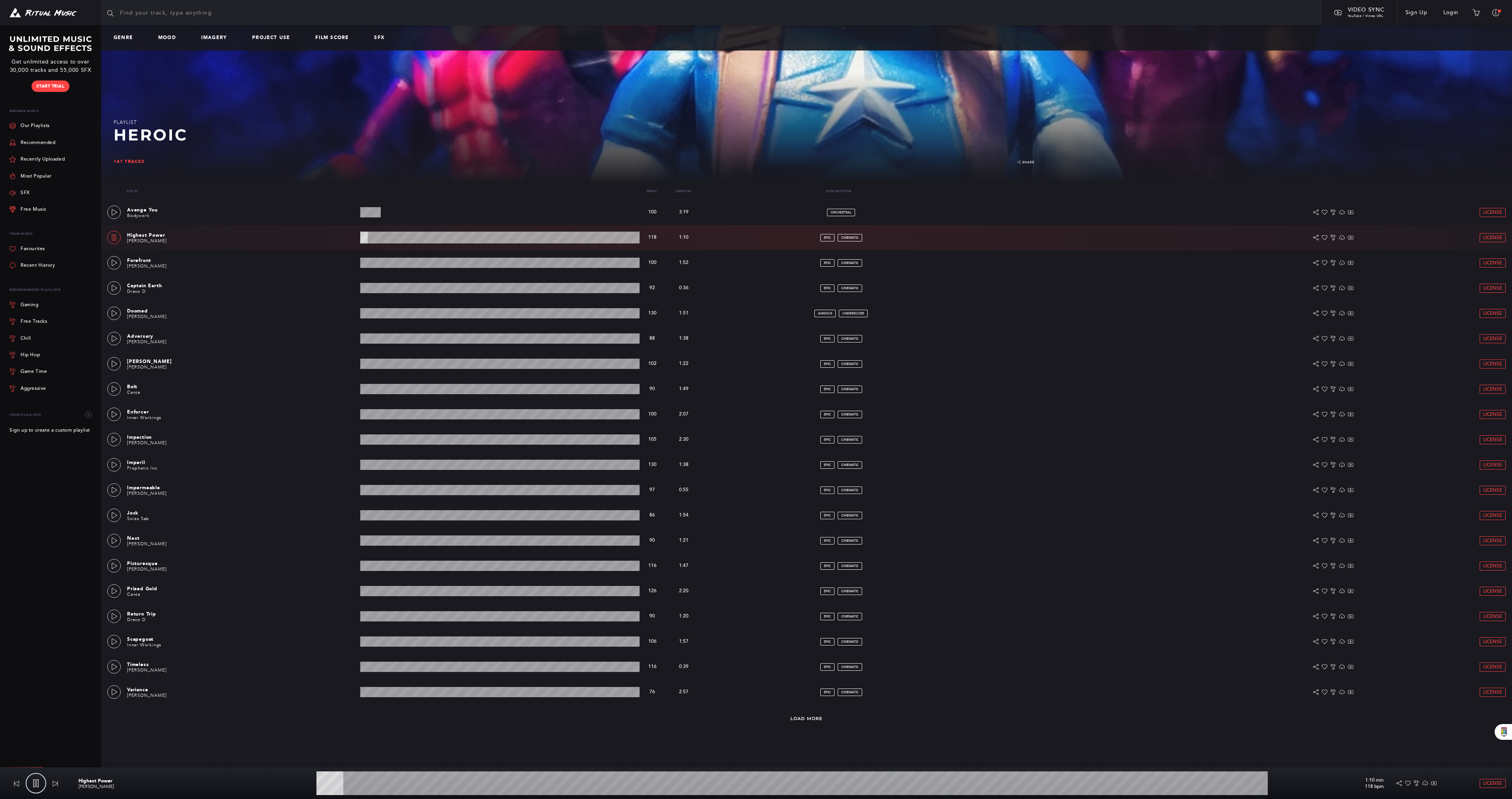
click at [427, 234] on wave at bounding box center [500, 237] width 280 height 12
click at [114, 261] on icon at bounding box center [114, 263] width 6 height 6
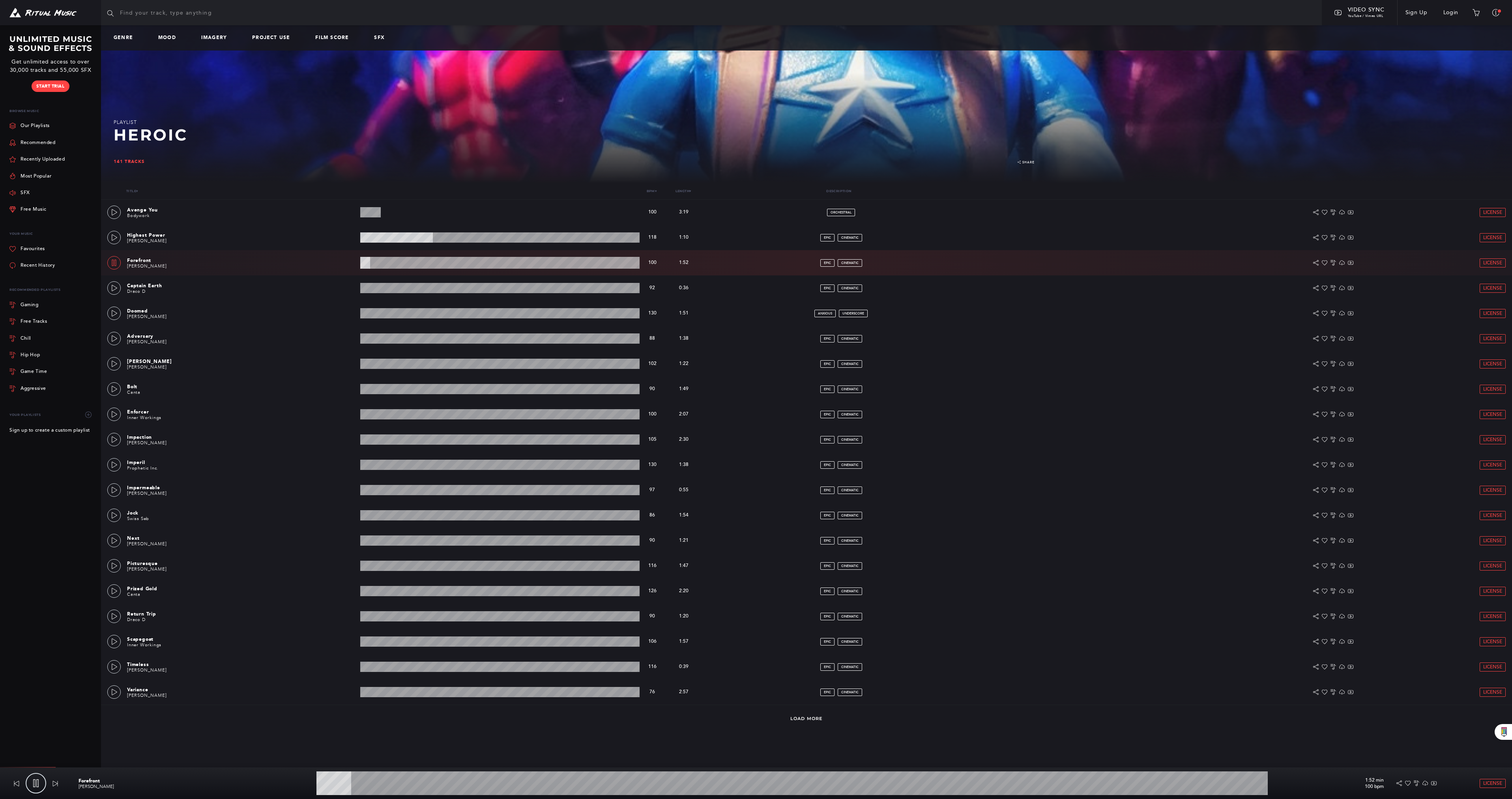
type input "3.77"
